Goal: Obtain resource: Obtain resource

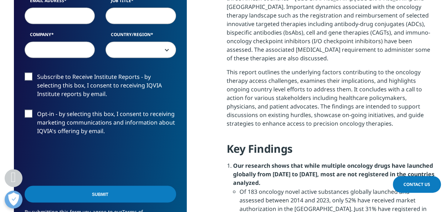
scroll to position [460, 0]
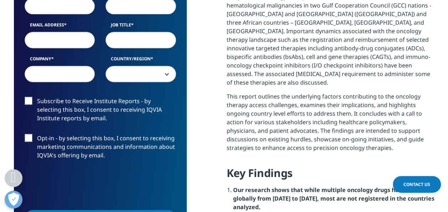
click at [31, 102] on label "Subscribe to Receive Institute Reports - by selecting this box, I consent to re…" at bounding box center [101, 112] width 152 height 30
click at [37, 97] on input "Subscribe to Receive Institute Reports - by selecting this box, I consent to re…" at bounding box center [37, 97] width 0 height 0
click at [29, 137] on label "Opt-in - by selecting this box, I consent to receiving marketing communications…" at bounding box center [101, 149] width 152 height 30
click at [37, 134] on input "Opt-in - by selecting this box, I consent to receiving marketing communications…" at bounding box center [37, 134] width 0 height 0
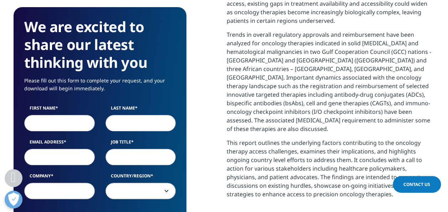
scroll to position [422, 0]
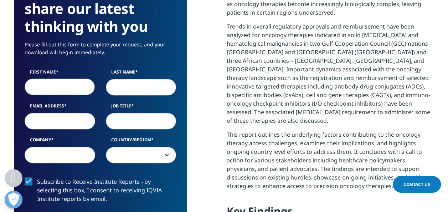
click at [75, 82] on input "First Name" at bounding box center [60, 86] width 71 height 16
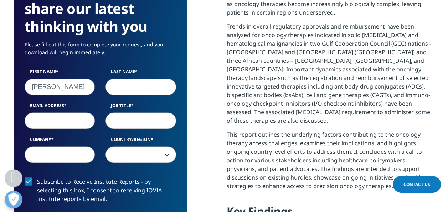
type input "[PERSON_NAME]"
type input "Joshi"
type input "[PERSON_NAME][EMAIL_ADDRESS][PERSON_NAME][DOMAIN_NAME]"
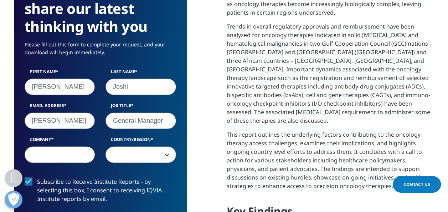
type input "General Manager"
type input "Alkem Laboratories"
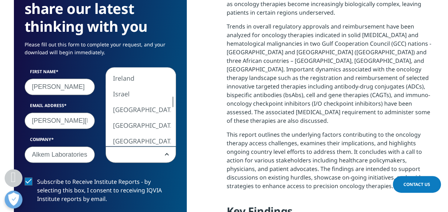
select select "India"
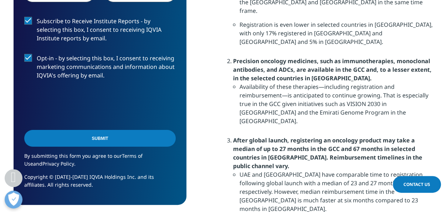
click at [161, 136] on input "Submit" at bounding box center [100, 138] width 152 height 17
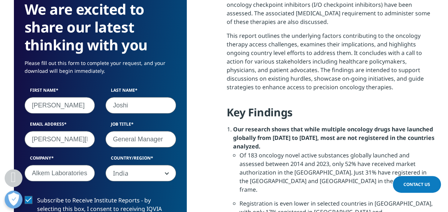
scroll to position [52, 173]
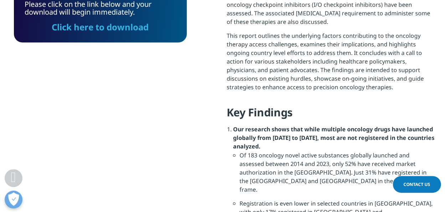
click at [121, 27] on link "Click here to download" at bounding box center [100, 27] width 97 height 12
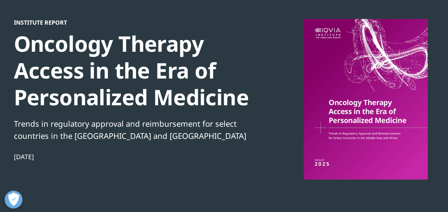
scroll to position [0, 0]
